Goal: Information Seeking & Learning: Learn about a topic

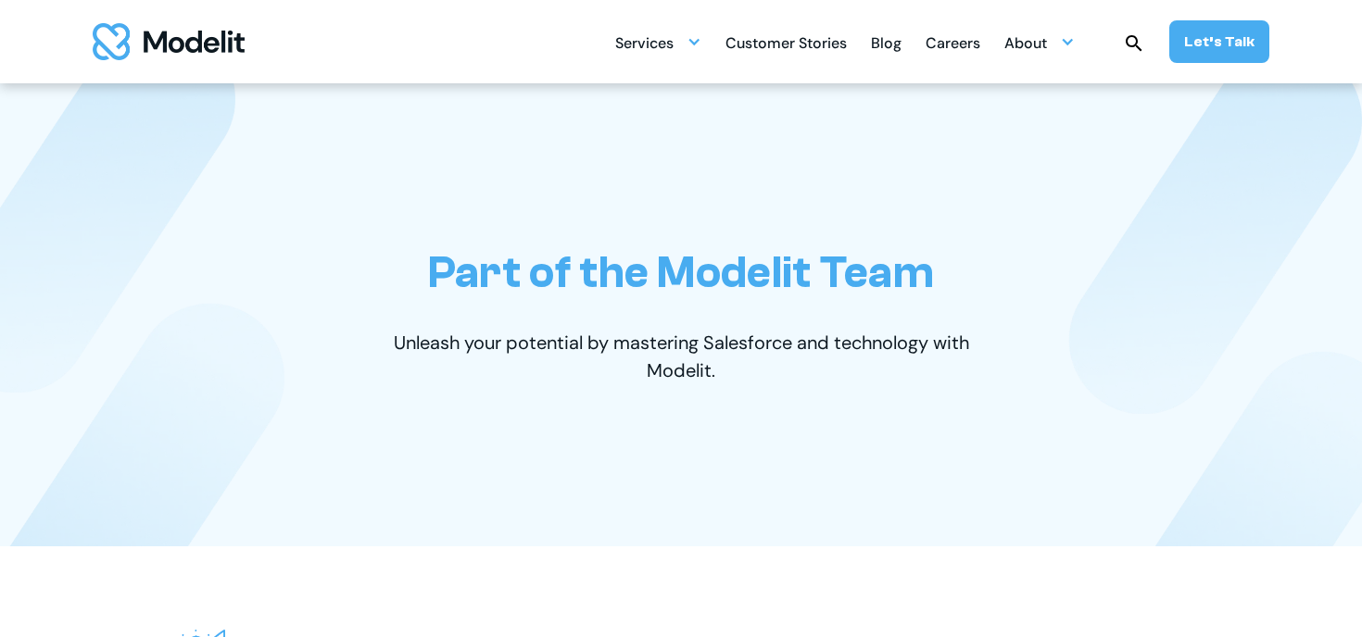
click at [978, 45] on div "Careers" at bounding box center [952, 45] width 55 height 36
click at [979, 47] on div "Careers" at bounding box center [952, 45] width 55 height 36
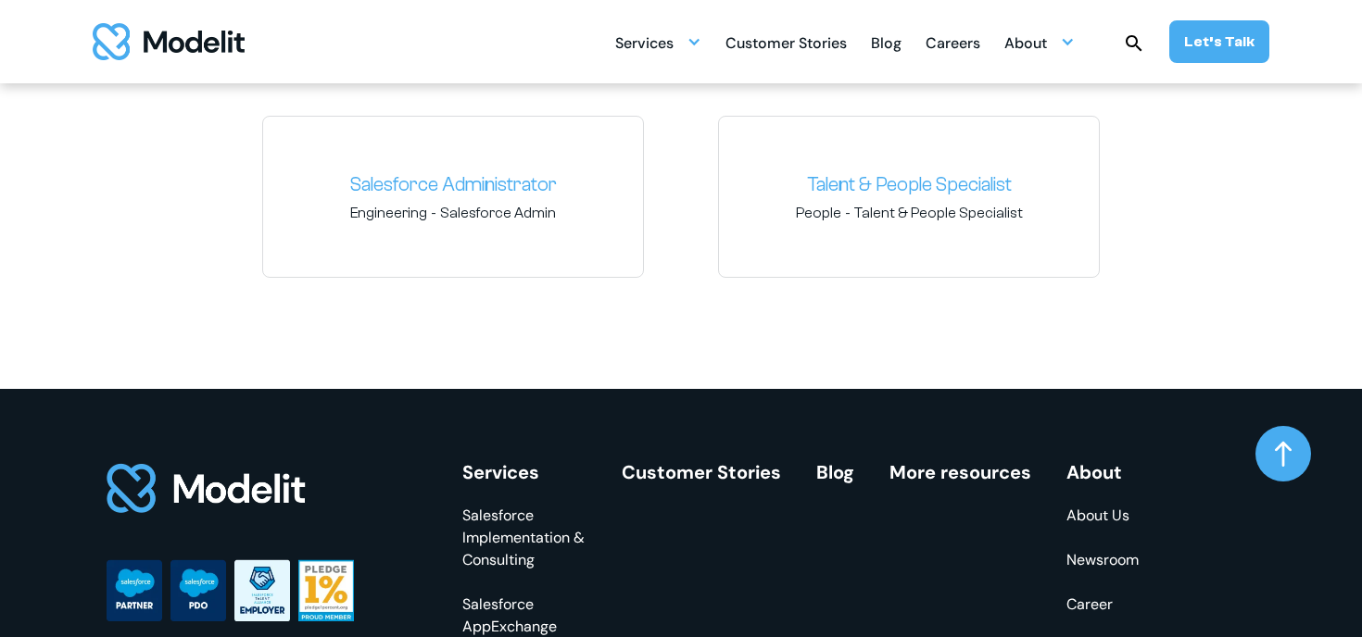
scroll to position [2718, 0]
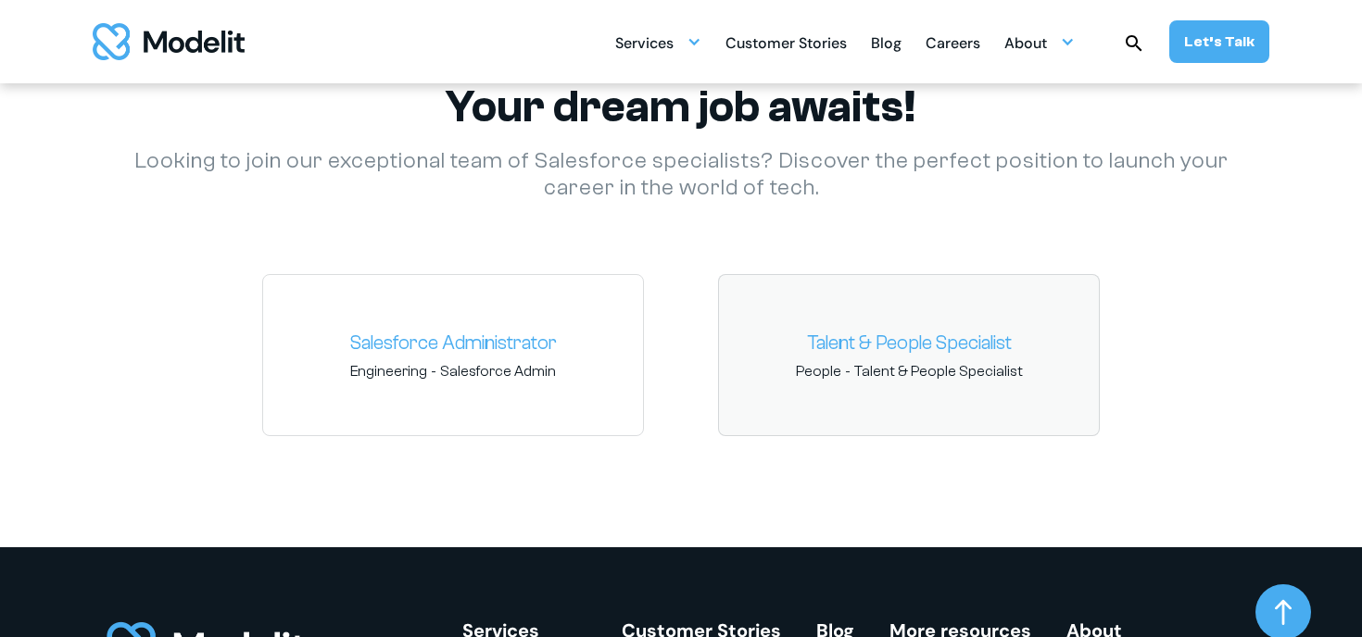
click at [1025, 348] on link "Talent & People Specialist" at bounding box center [909, 344] width 350 height 30
click at [486, 374] on span "Salesforce Admin" at bounding box center [498, 371] width 116 height 20
click at [470, 343] on link "Salesforce Administrator" at bounding box center [453, 344] width 350 height 30
